Goal: Navigation & Orientation: Find specific page/section

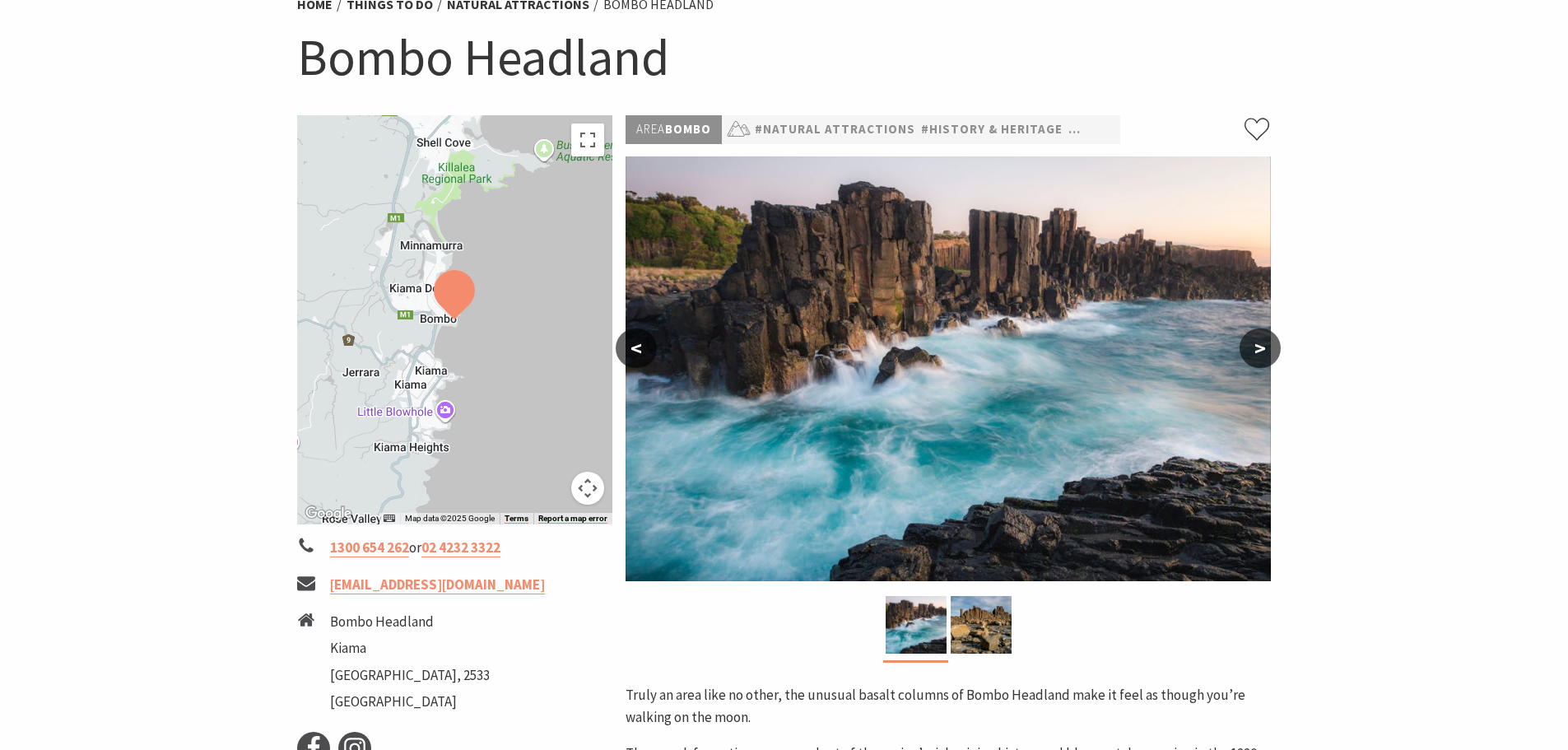
scroll to position [165, 0]
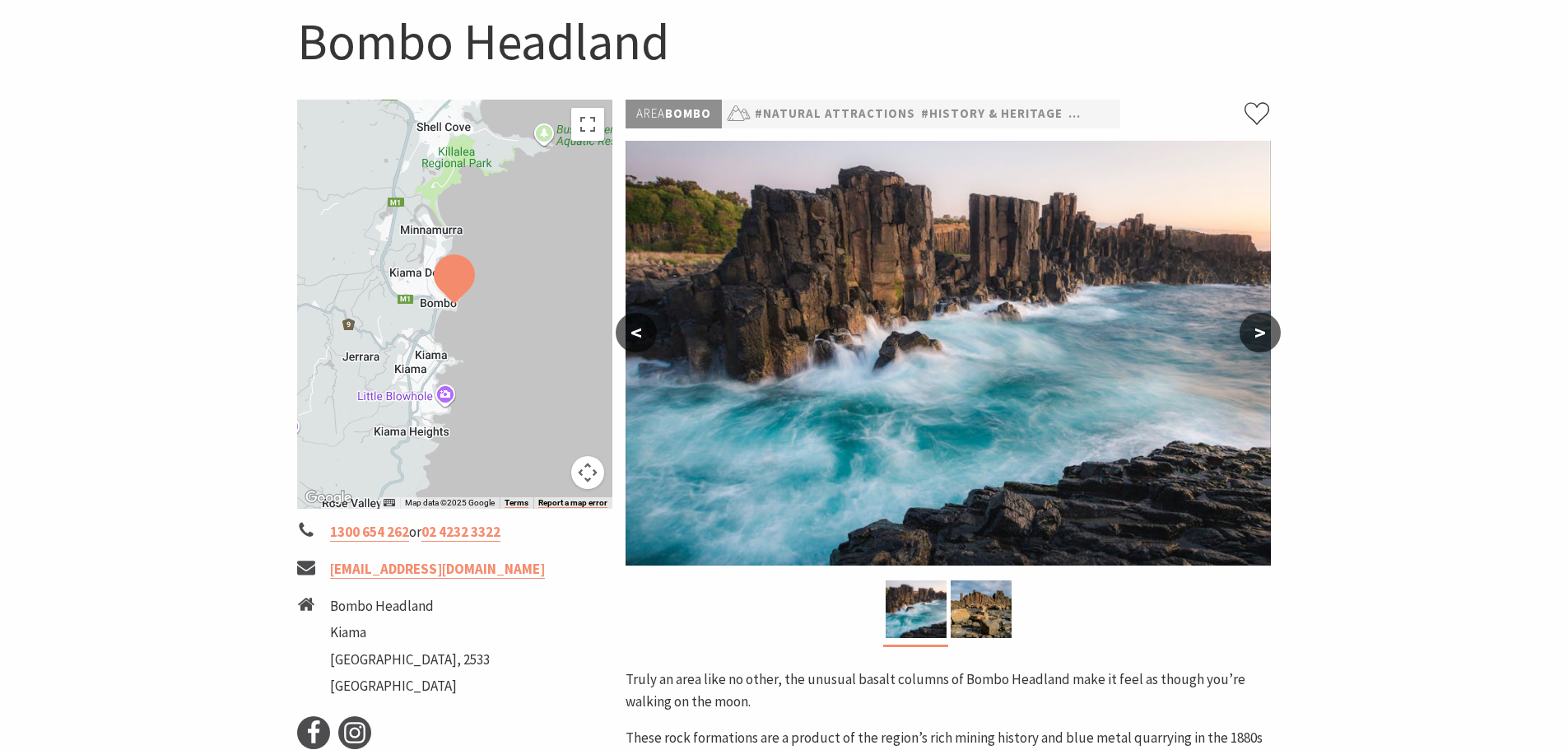
click at [1266, 330] on button ">" at bounding box center [1260, 333] width 41 height 39
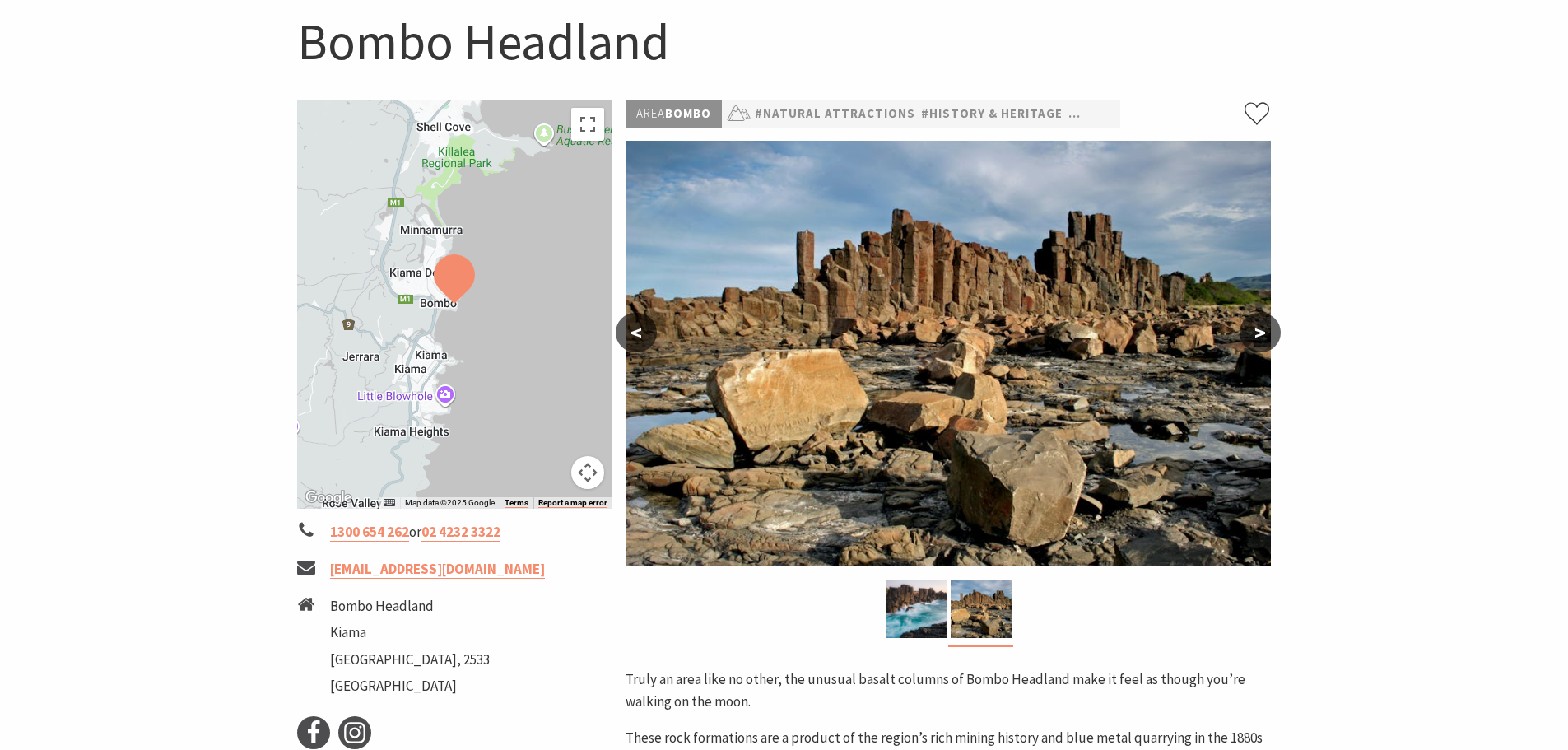
click at [1266, 330] on button ">" at bounding box center [1260, 333] width 41 height 39
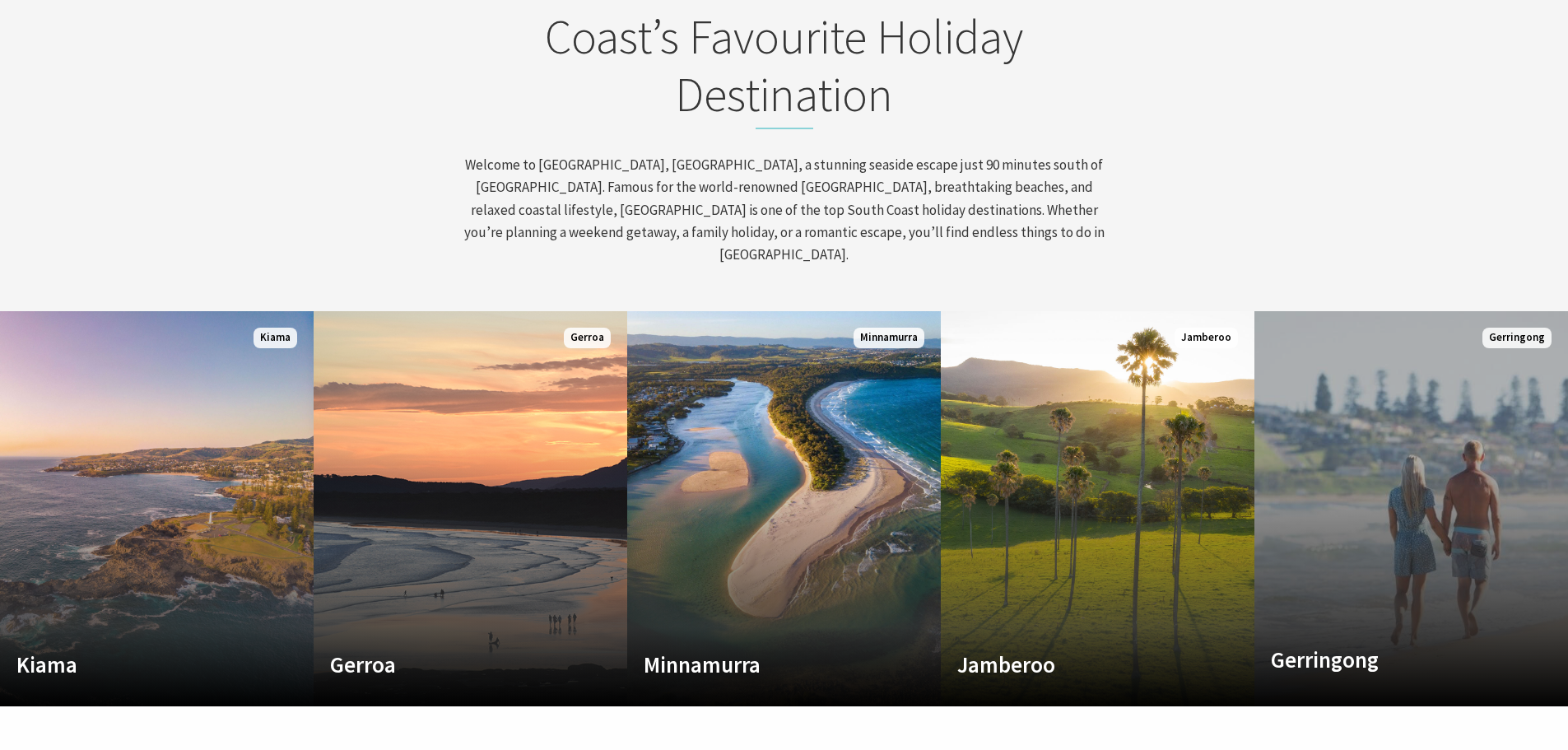
scroll to position [906, 0]
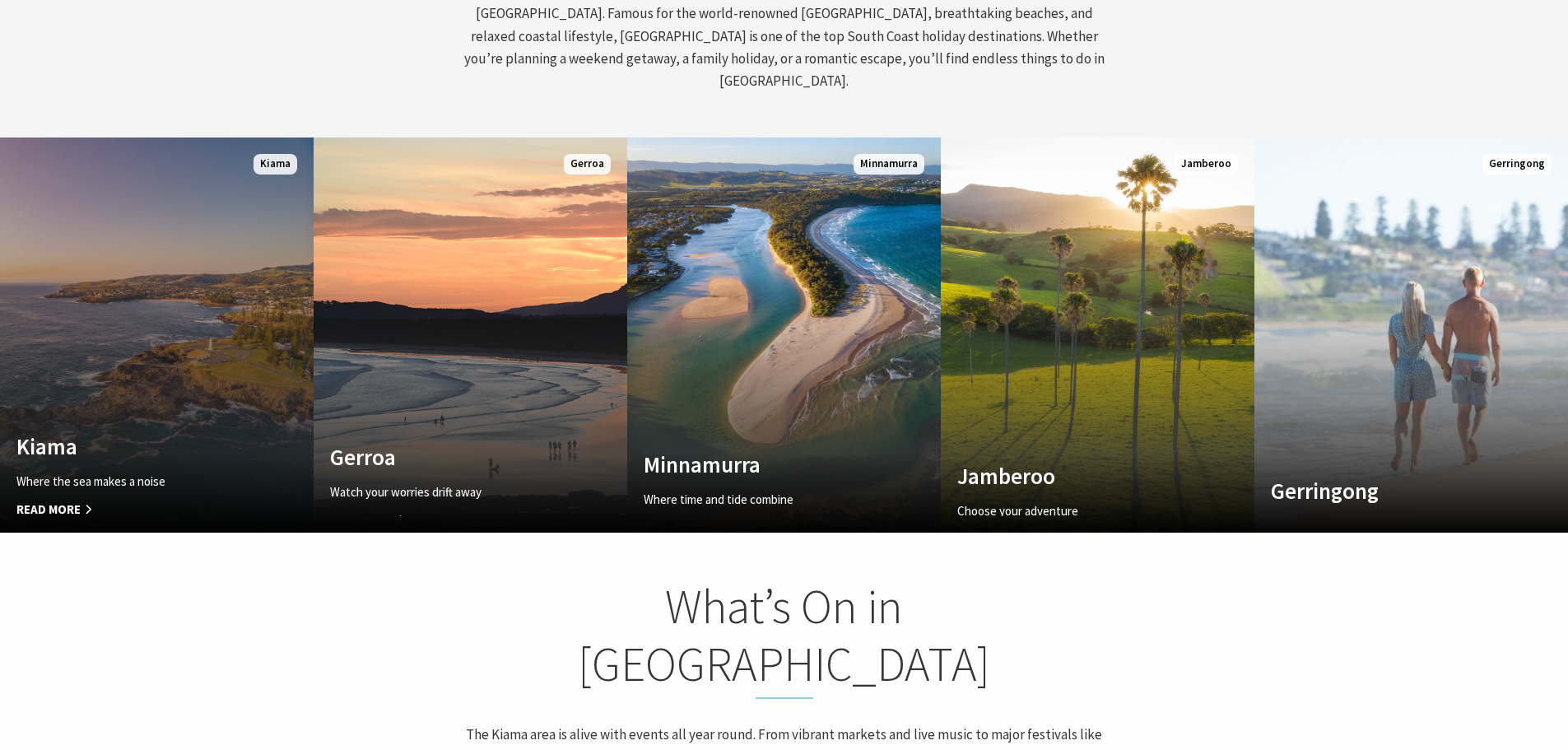
click at [221, 321] on link "Custom Image Used Kiama Where the sea makes a noise Read More Kiama" at bounding box center [157, 335] width 314 height 396
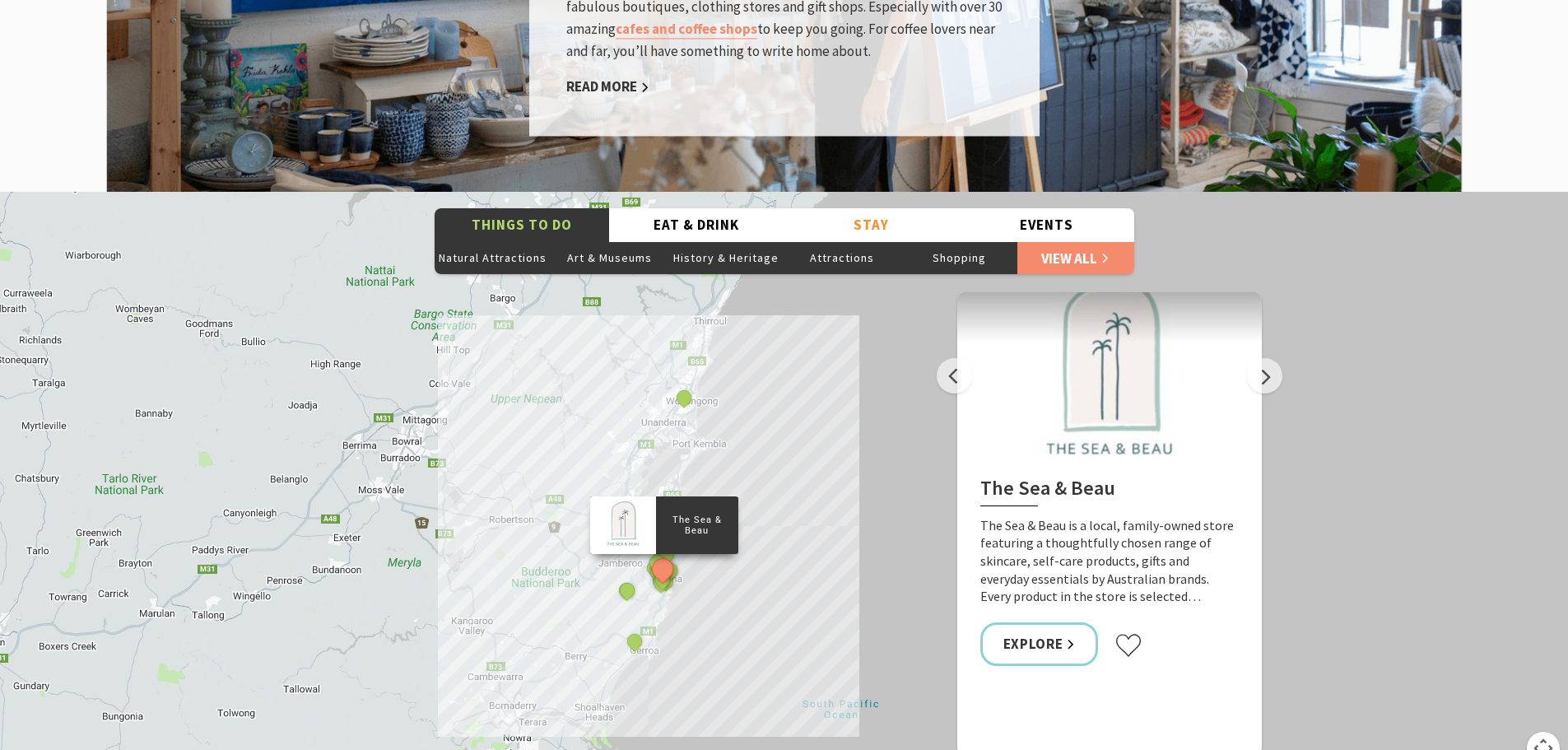
scroll to position [2800, 0]
